Goal: Find specific page/section: Find specific page/section

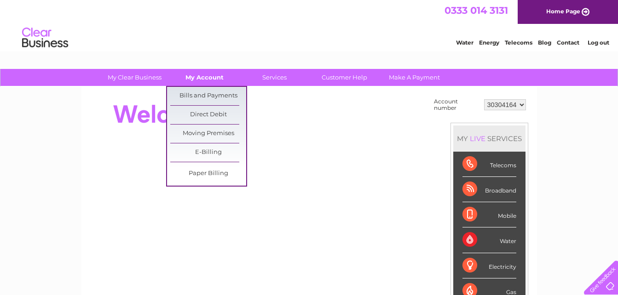
click at [198, 75] on link "My Account" at bounding box center [205, 77] width 76 height 17
click at [200, 92] on link "Bills and Payments" at bounding box center [208, 96] width 76 height 18
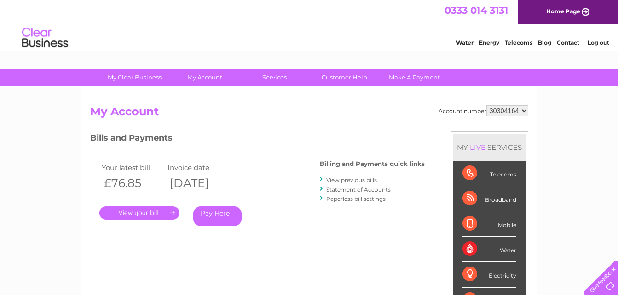
click at [136, 209] on link "." at bounding box center [139, 213] width 80 height 13
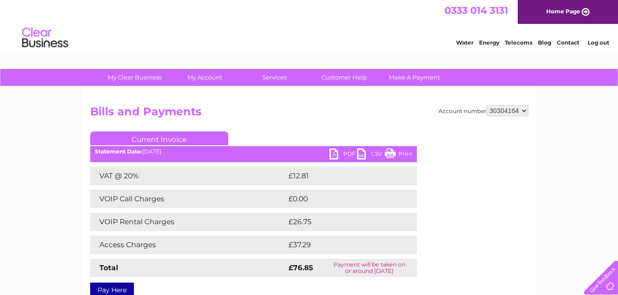
click at [333, 156] on link "PDF" at bounding box center [343, 155] width 28 height 13
